Goal: Transaction & Acquisition: Purchase product/service

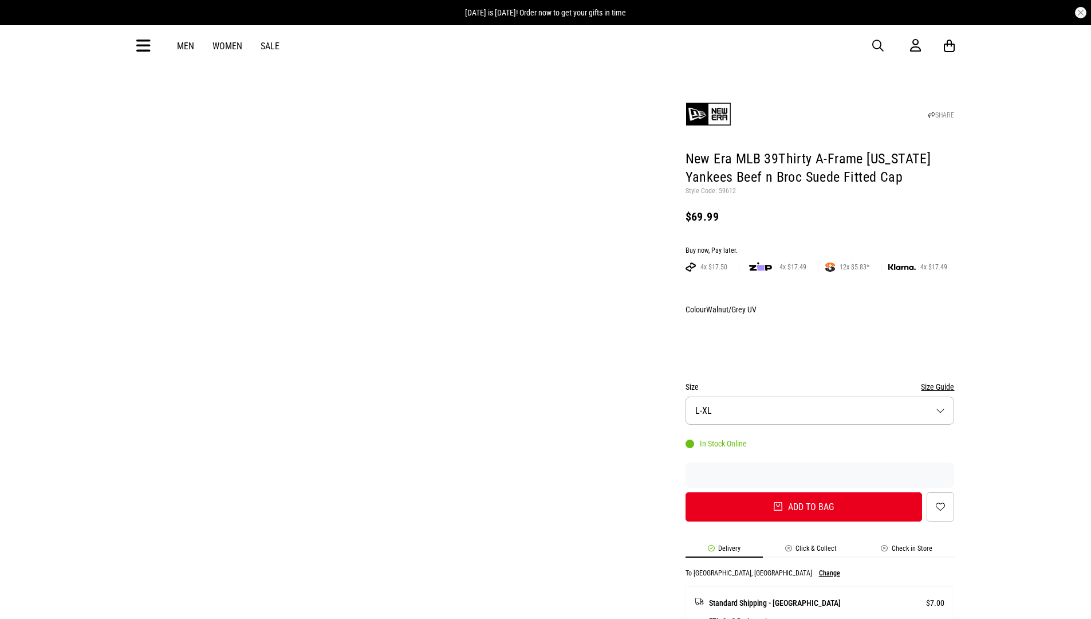
click at [820, 246] on div "Buy now, Pay later." at bounding box center [820, 250] width 269 height 9
click at [804, 492] on button "Add to bag" at bounding box center [804, 506] width 237 height 29
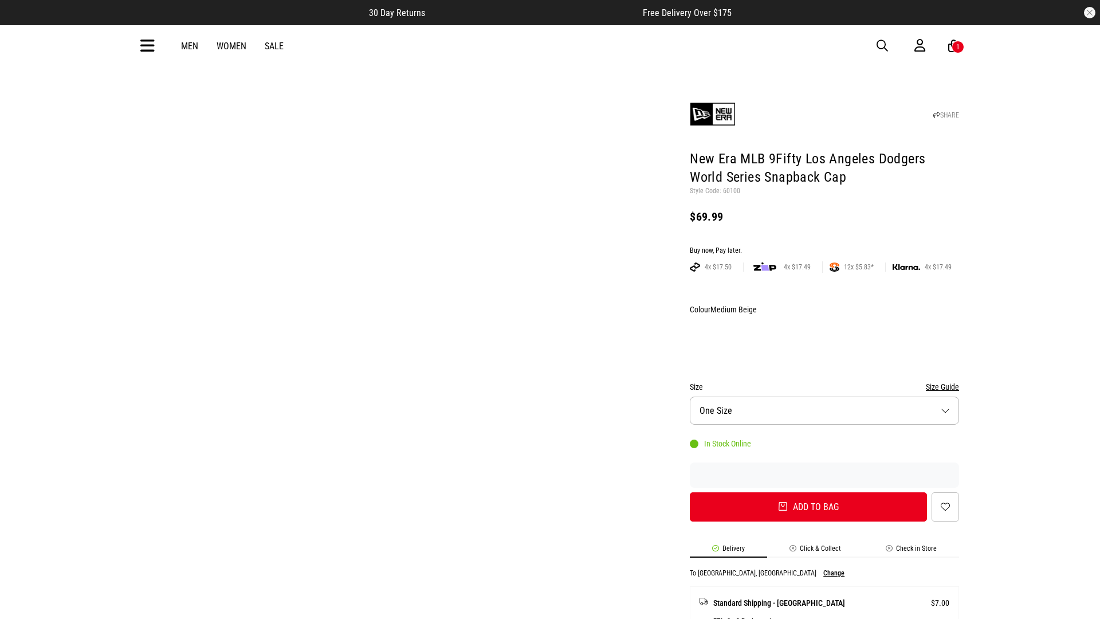
click at [824, 246] on div "Buy now, Pay later." at bounding box center [824, 250] width 269 height 9
click at [808, 492] on button "Add to bag" at bounding box center [808, 506] width 237 height 29
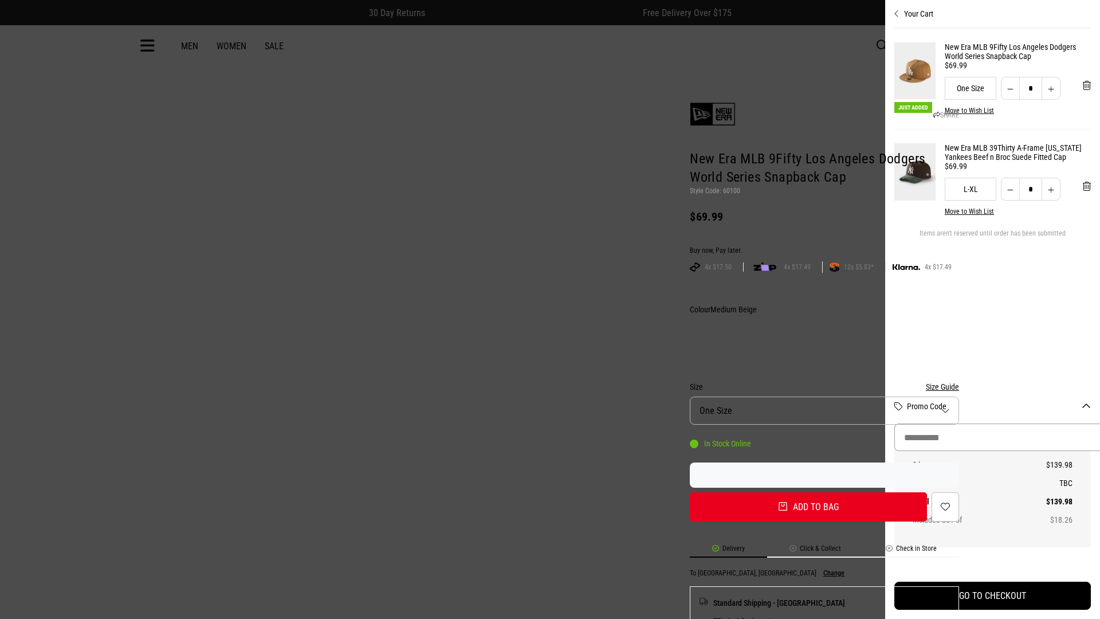
click at [1003, 437] on input "Promo Code" at bounding box center [1001, 436] width 215 height 27
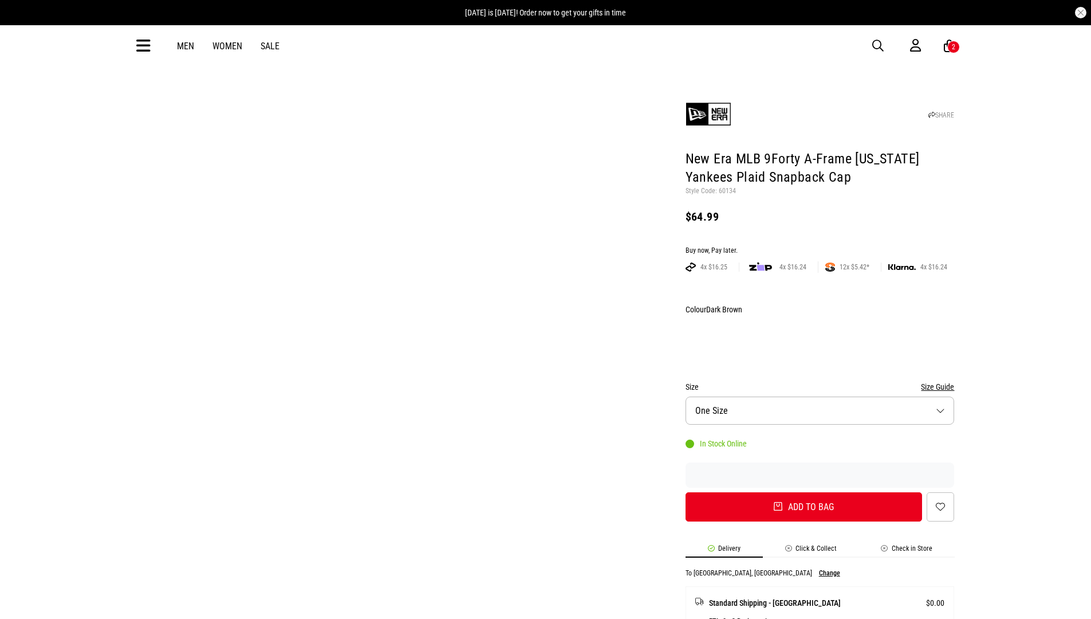
click at [820, 246] on div "Buy now, Pay later." at bounding box center [820, 250] width 269 height 9
click at [804, 492] on button "Add to bag" at bounding box center [804, 506] width 237 height 29
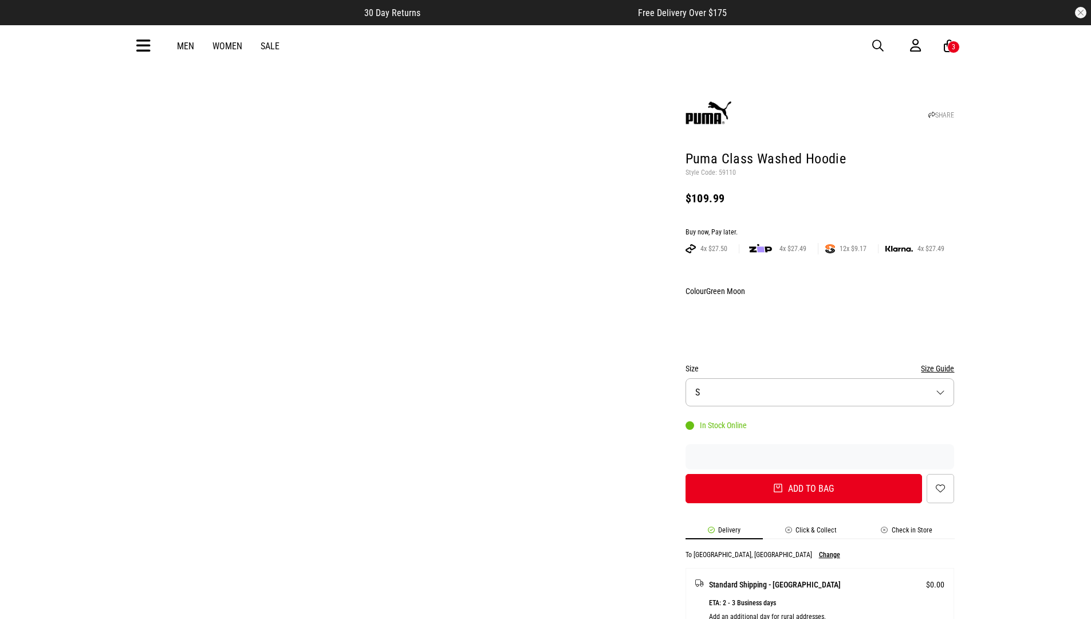
click at [820, 228] on div "Buy now, Pay later." at bounding box center [820, 232] width 269 height 9
click at [804, 474] on button "Add to bag" at bounding box center [804, 488] width 237 height 29
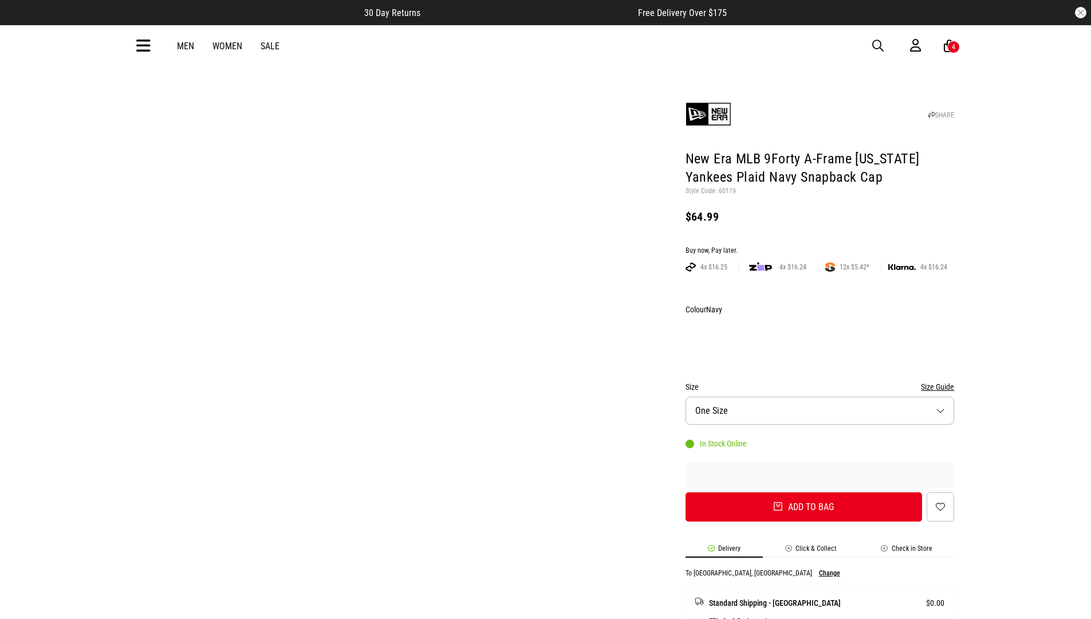
click at [820, 246] on div "Buy now, Pay later." at bounding box center [820, 250] width 269 height 9
click at [804, 492] on button "Add to bag" at bounding box center [804, 506] width 237 height 29
click at [0, 0] on input "Promo Code" at bounding box center [0, 0] width 0 height 0
click at [820, 246] on div "Buy now, Pay later." at bounding box center [820, 250] width 269 height 9
click at [804, 492] on button "Add to bag" at bounding box center [804, 506] width 237 height 29
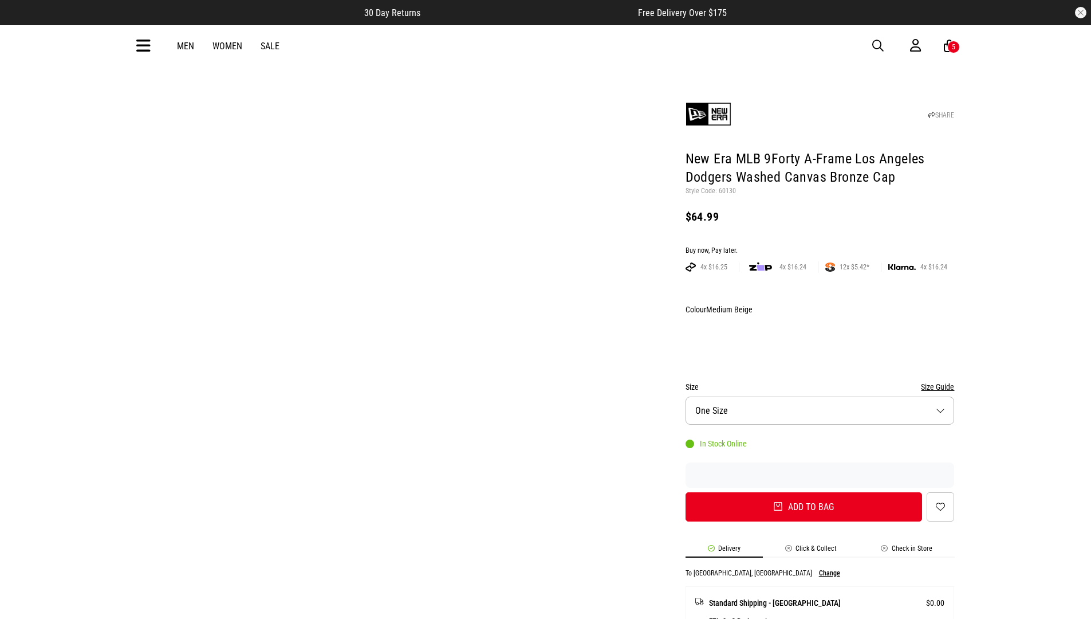
click at [0, 0] on input "Promo Code" at bounding box center [0, 0] width 0 height 0
click at [820, 246] on div "Buy now, Pay later." at bounding box center [820, 250] width 269 height 9
click at [804, 492] on button "Add to bag" at bounding box center [804, 506] width 237 height 29
click at [0, 0] on input "Promo Code" at bounding box center [0, 0] width 0 height 0
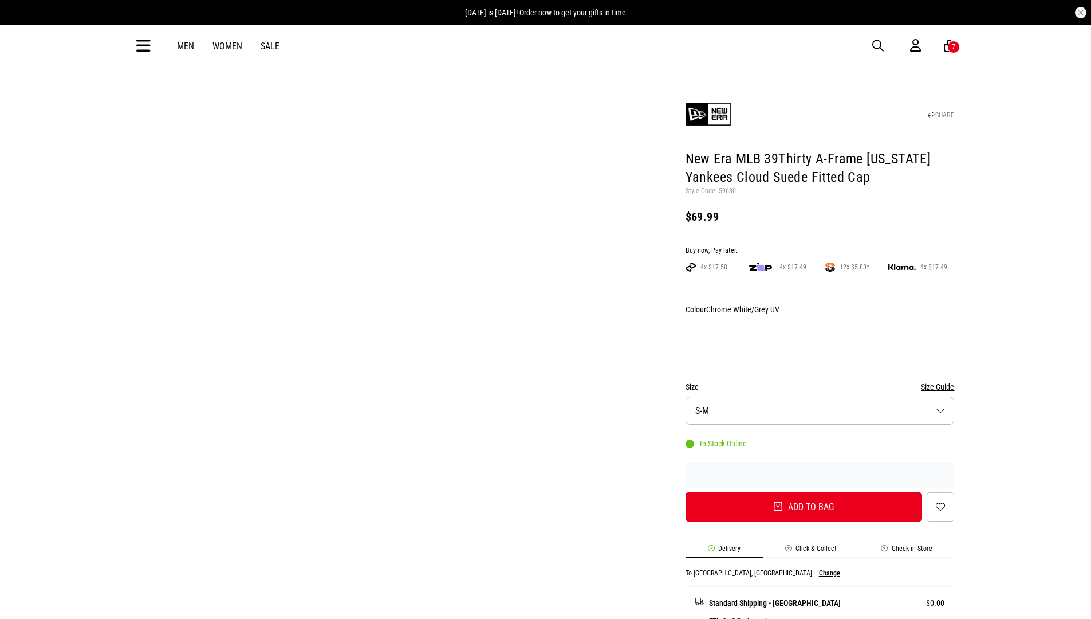
click at [820, 246] on div "Buy now, Pay later." at bounding box center [820, 250] width 269 height 9
click at [804, 492] on button "Add to bag" at bounding box center [804, 506] width 237 height 29
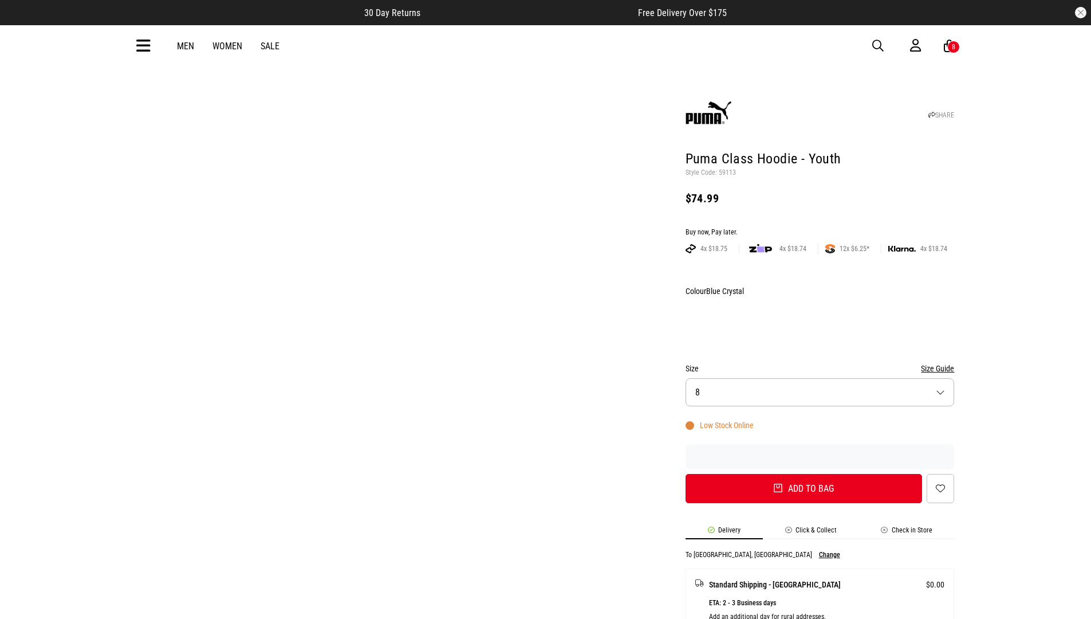
click at [820, 228] on div "Buy now, Pay later." at bounding box center [820, 232] width 269 height 9
click at [804, 474] on button "Add to bag" at bounding box center [804, 488] width 237 height 29
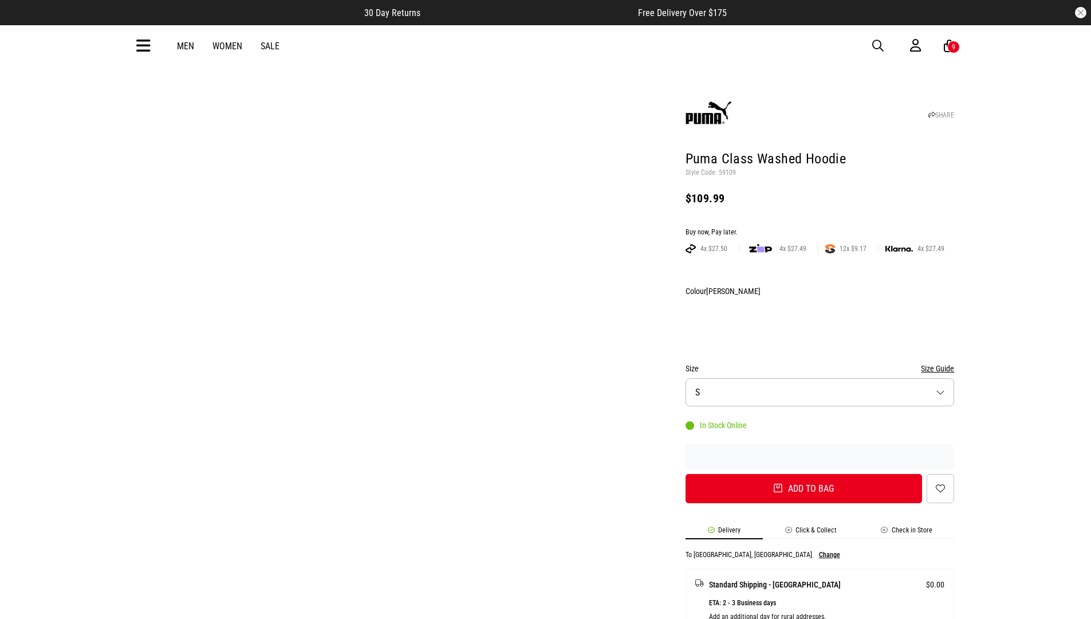
click at [820, 228] on div "Buy now, Pay later." at bounding box center [820, 232] width 269 height 9
click at [804, 474] on button "Add to bag" at bounding box center [804, 488] width 237 height 29
